Goal: Find contact information: Find contact information

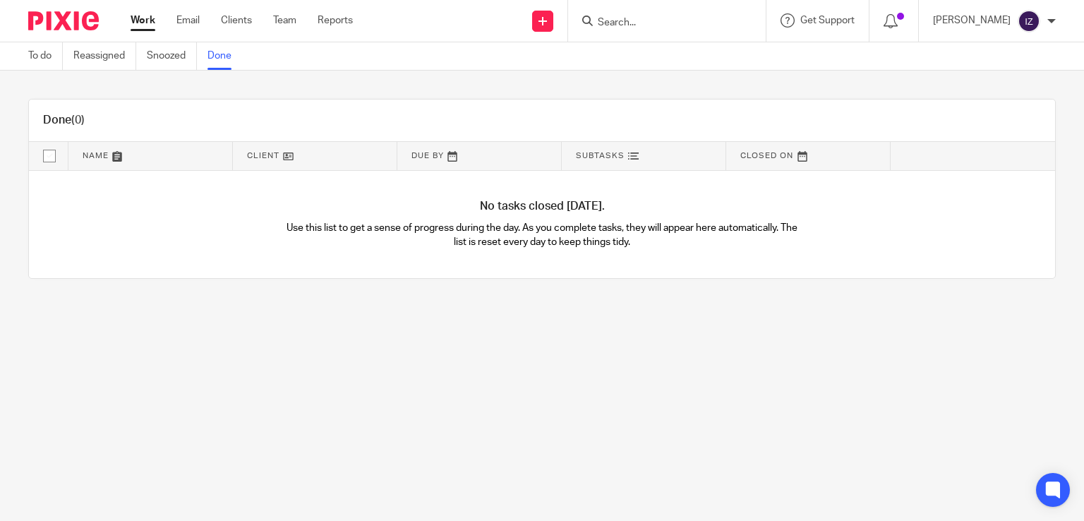
click at [621, 29] on input "Search" at bounding box center [659, 23] width 127 height 13
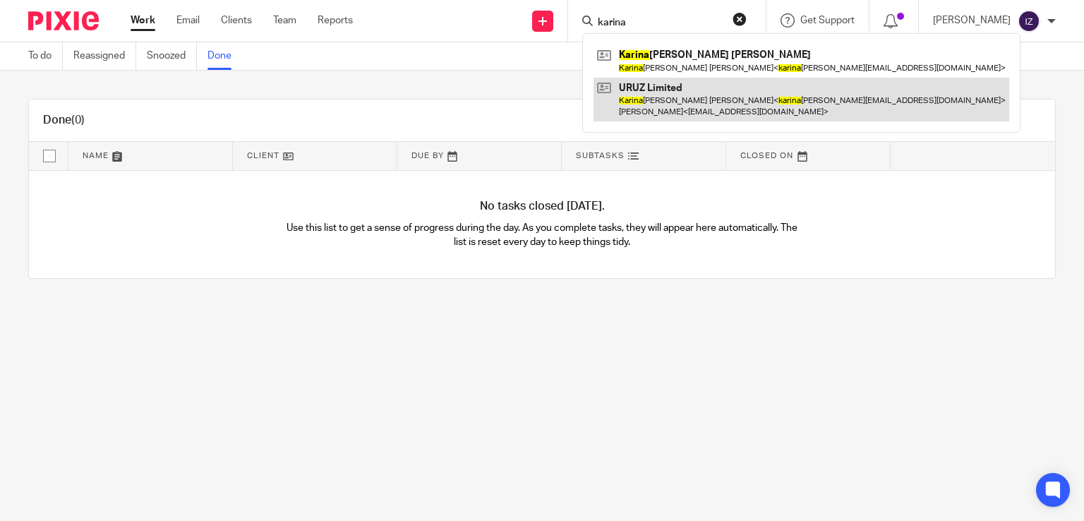
type input "karina"
click at [677, 102] on link at bounding box center [802, 100] width 416 height 44
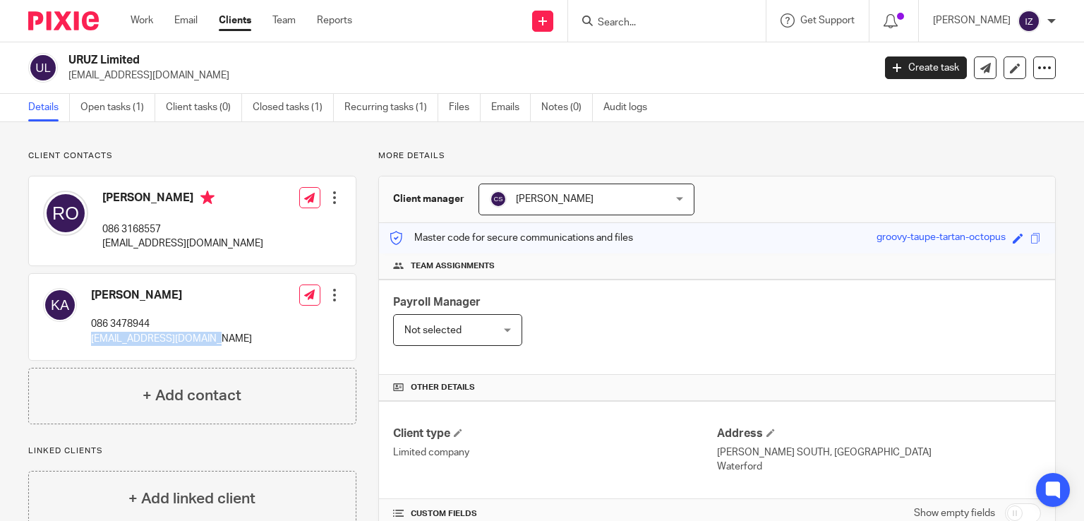
drag, startPoint x: 214, startPoint y: 335, endPoint x: 89, endPoint y: 337, distance: 124.9
click at [89, 337] on div "[PERSON_NAME] 086 3478944 [EMAIL_ADDRESS][DOMAIN_NAME] Edit contact Create clie…" at bounding box center [192, 317] width 327 height 86
copy p "[EMAIL_ADDRESS][DOMAIN_NAME]"
drag, startPoint x: 206, startPoint y: 243, endPoint x: 102, endPoint y: 248, distance: 104.6
click at [102, 248] on div "[PERSON_NAME] 086 3168557 [EMAIL_ADDRESS][DOMAIN_NAME] Edit contact Create clie…" at bounding box center [192, 220] width 327 height 89
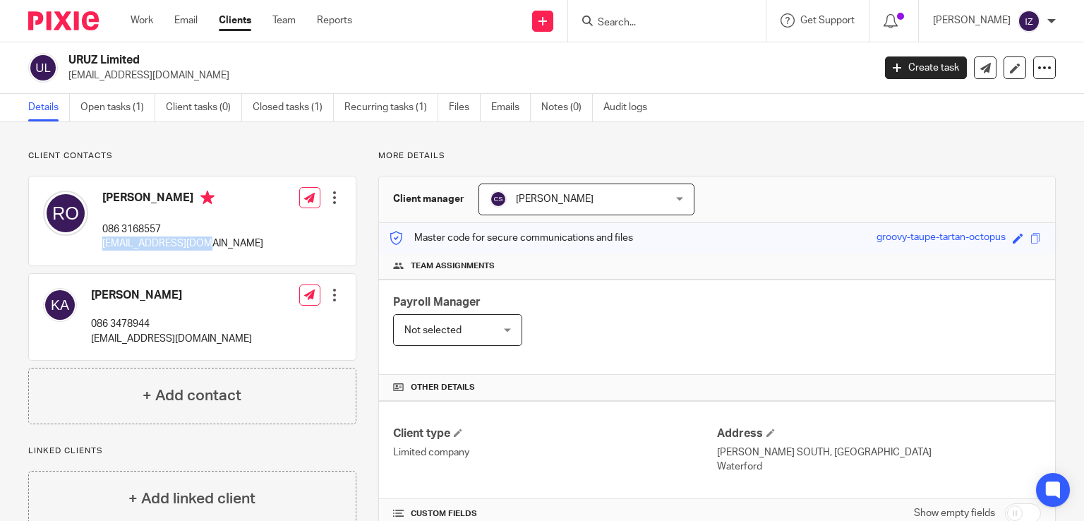
copy p "[EMAIL_ADDRESS][DOMAIN_NAME]"
drag, startPoint x: 203, startPoint y: 337, endPoint x: 93, endPoint y: 339, distance: 109.4
click at [93, 339] on div "[PERSON_NAME] 086 3478944 [EMAIL_ADDRESS][DOMAIN_NAME] Edit contact Create clie…" at bounding box center [192, 317] width 327 height 86
copy p "[EMAIL_ADDRESS][DOMAIN_NAME]"
